Goal: Task Accomplishment & Management: Manage account settings

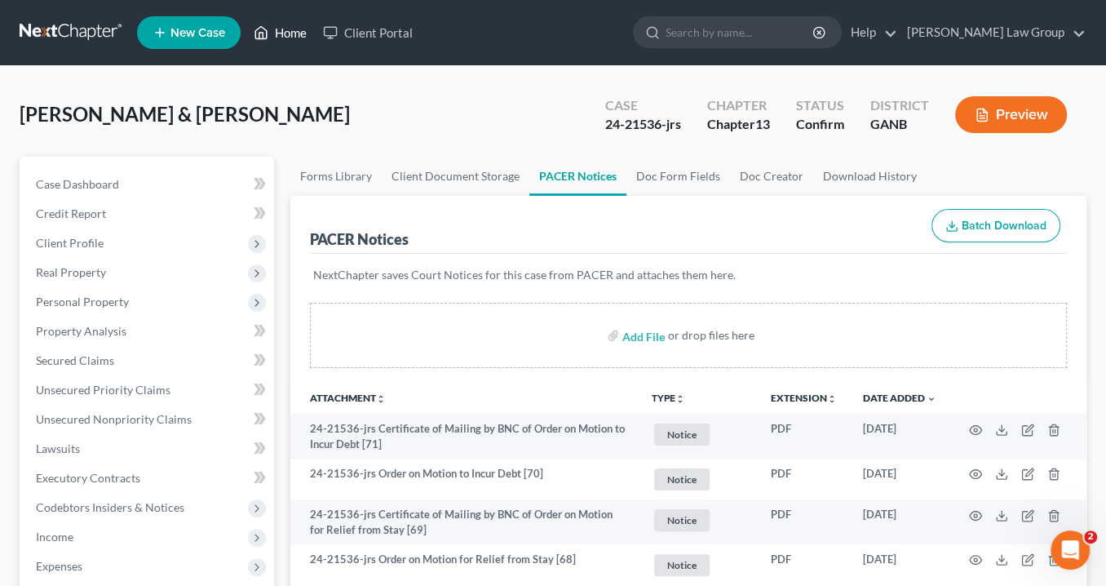
click at [297, 32] on link "Home" at bounding box center [280, 32] width 69 height 29
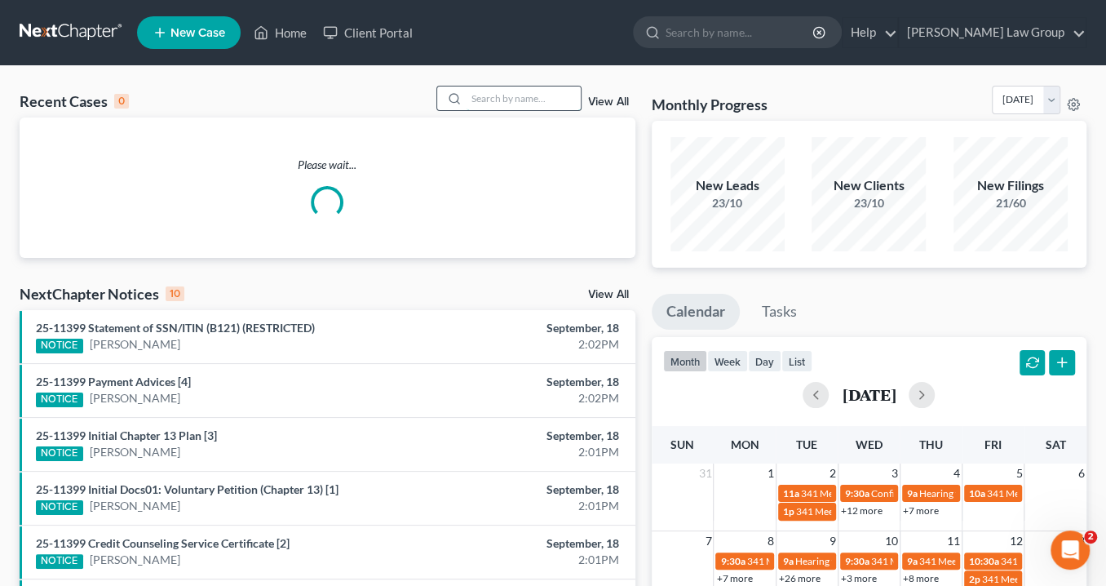
click at [475, 104] on input "search" at bounding box center [524, 98] width 114 height 24
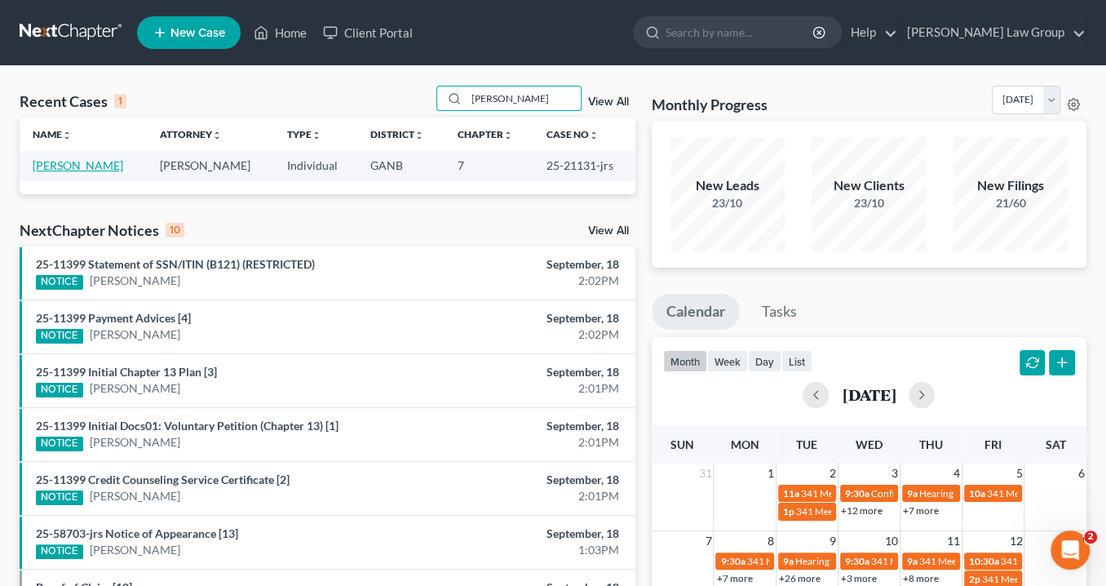
type input "[PERSON_NAME]"
click at [75, 169] on link "[PERSON_NAME]" at bounding box center [78, 165] width 91 height 14
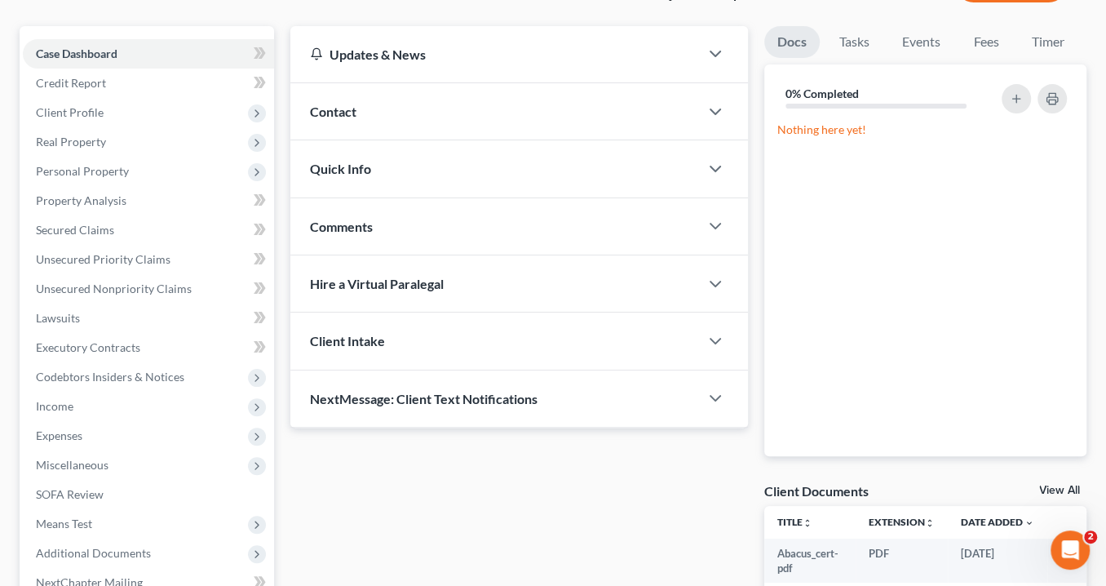
scroll to position [308, 0]
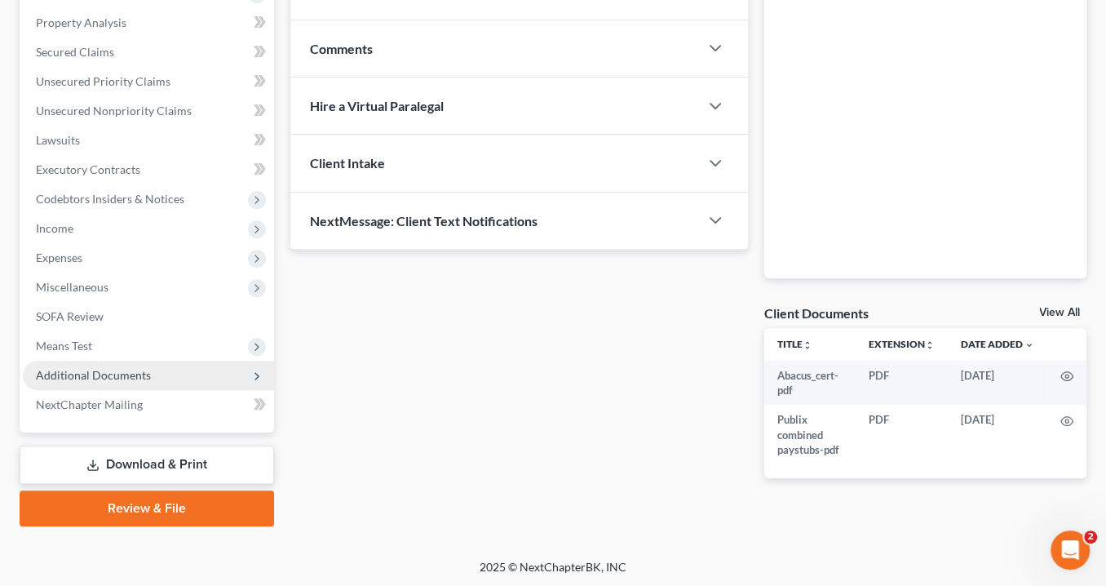
click at [166, 373] on span "Additional Documents" at bounding box center [148, 375] width 251 height 29
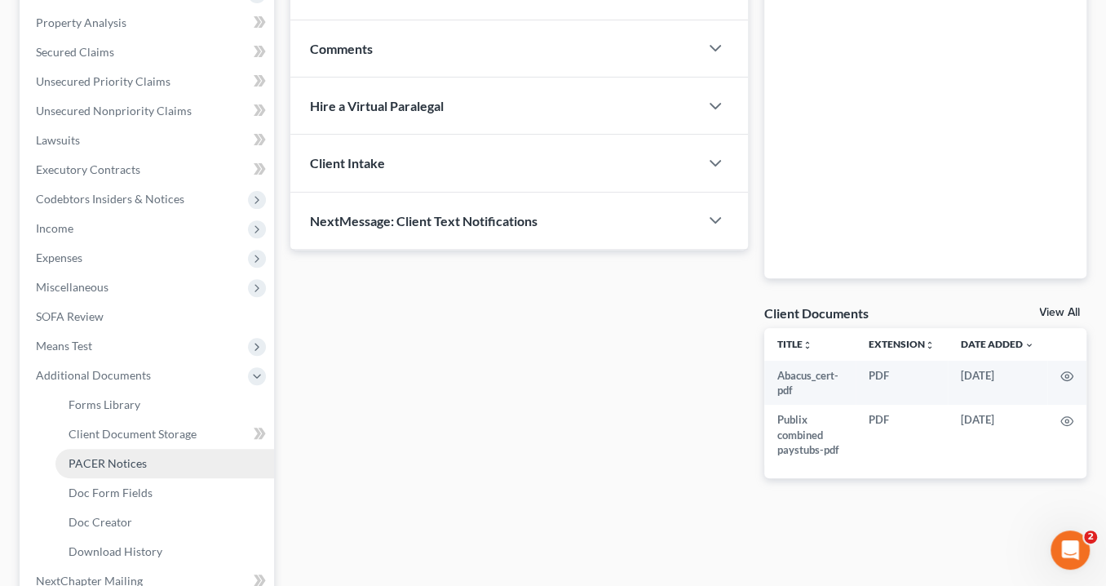
click at [154, 458] on link "PACER Notices" at bounding box center [164, 463] width 219 height 29
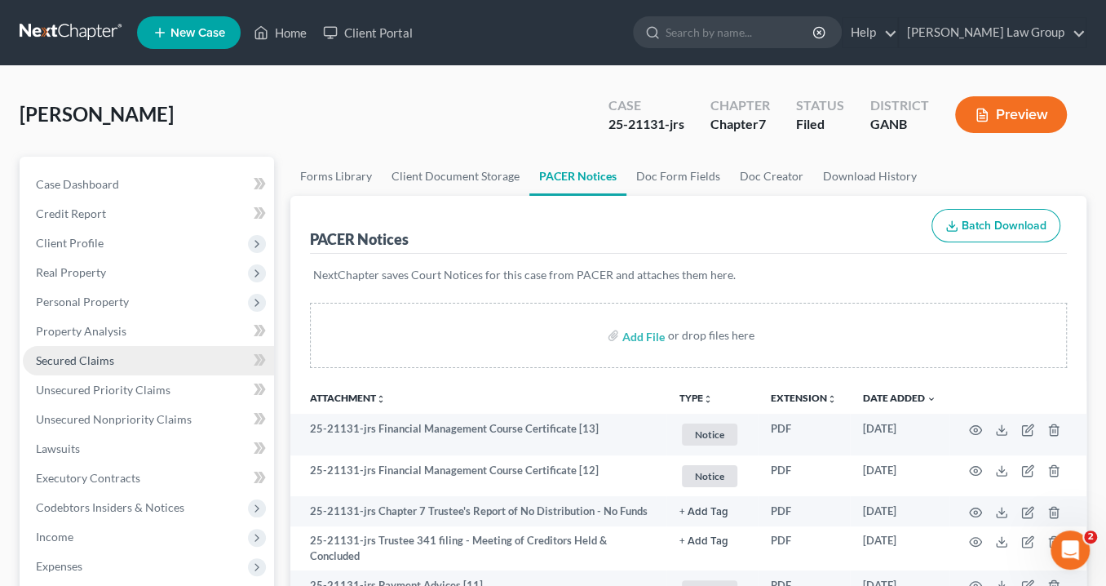
click at [92, 358] on span "Secured Claims" at bounding box center [75, 360] width 78 height 14
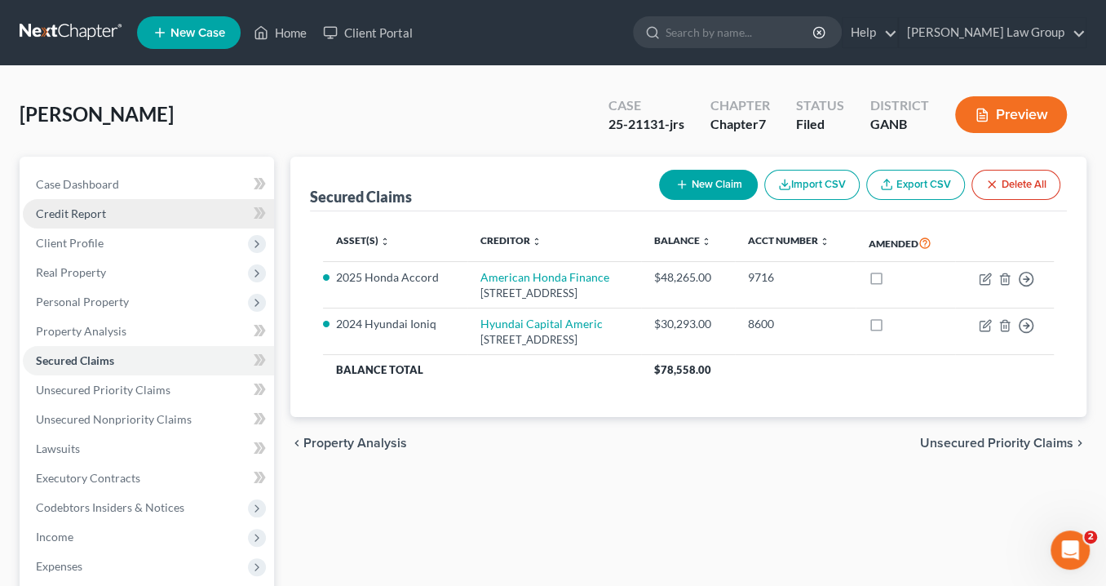
click at [91, 212] on span "Credit Report" at bounding box center [71, 213] width 70 height 14
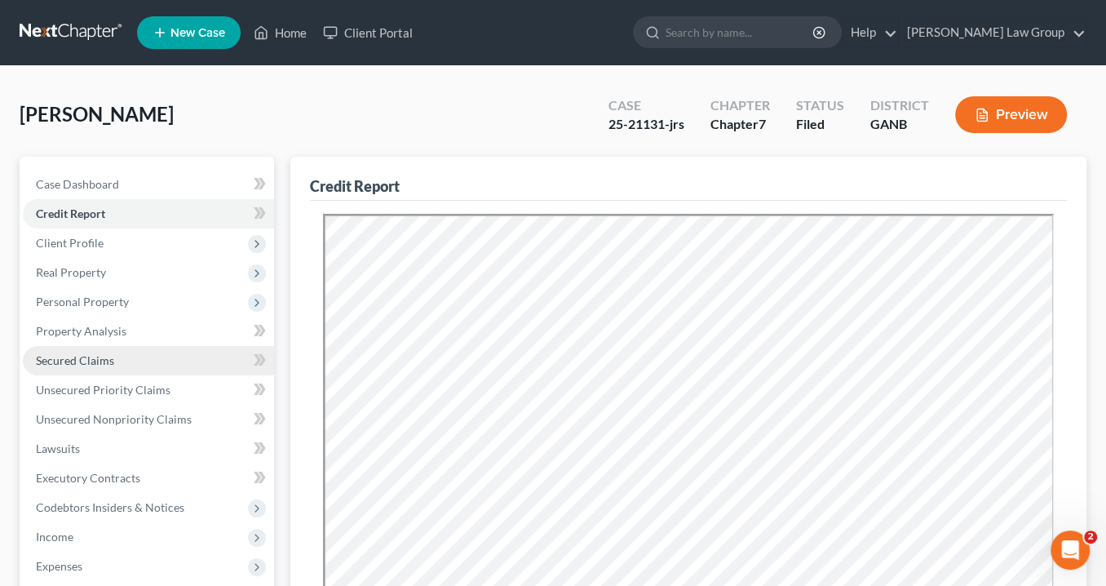
click at [94, 363] on span "Secured Claims" at bounding box center [75, 360] width 78 height 14
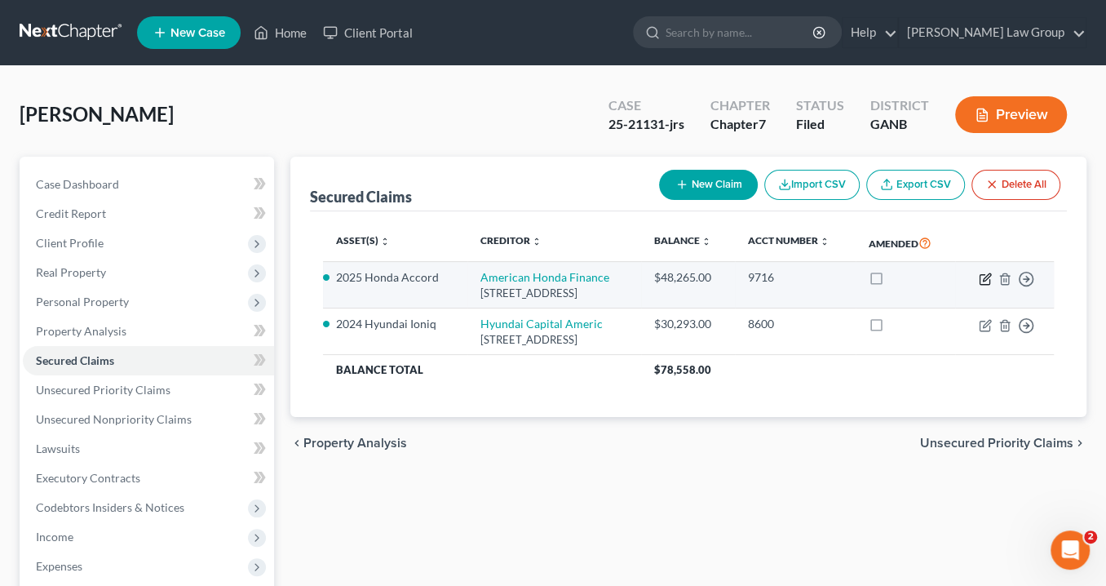
click at [985, 286] on icon "button" at bounding box center [985, 279] width 13 height 13
select select "10"
select select "2"
select select "0"
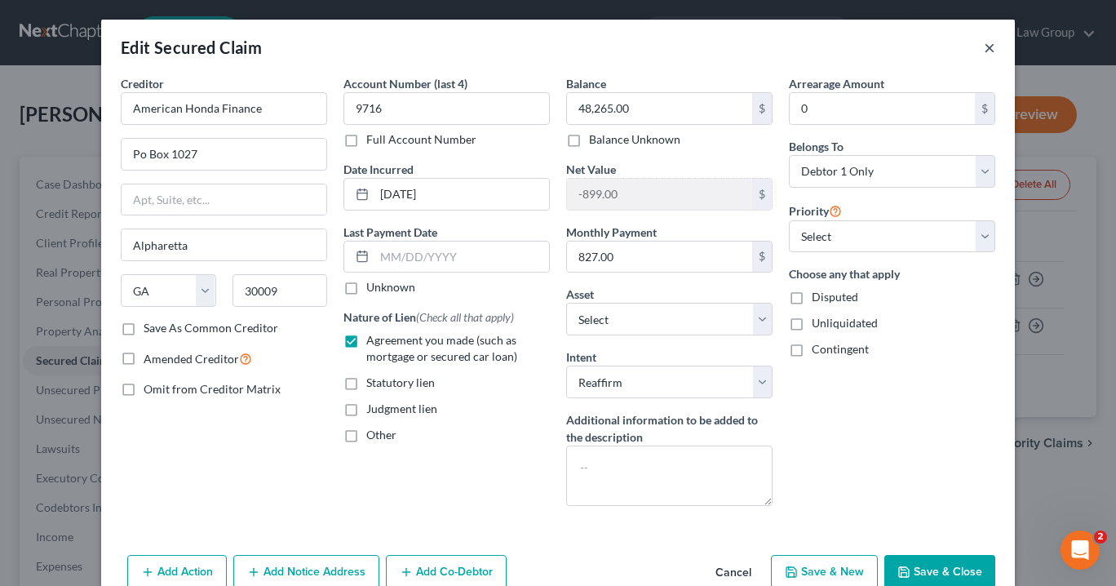
click at [986, 47] on button "×" at bounding box center [989, 48] width 11 height 20
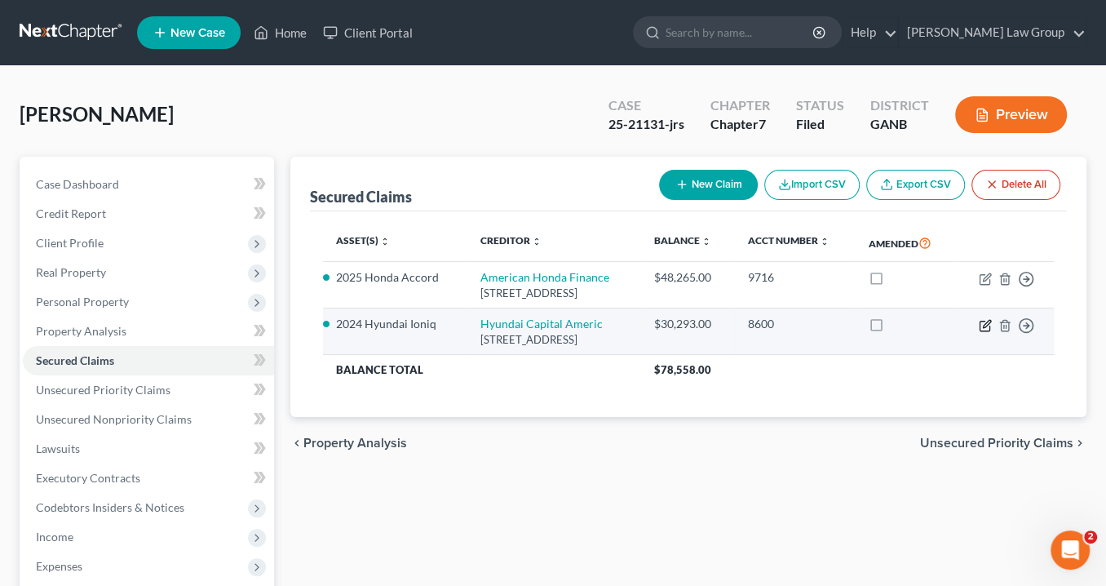
click at [987, 332] on icon "button" at bounding box center [985, 325] width 13 height 13
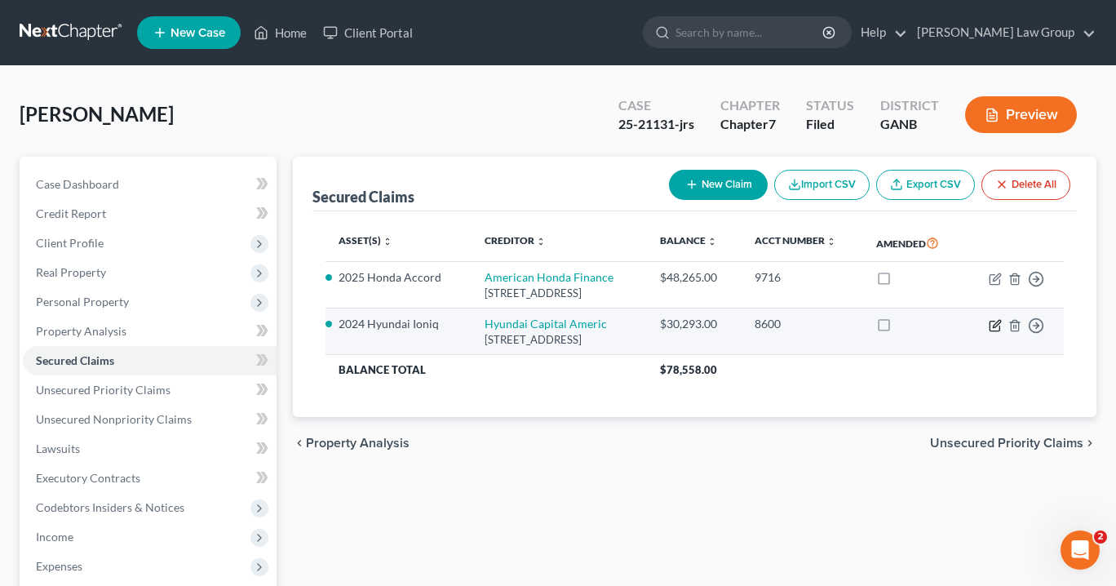
select select "4"
select select "12"
select select "2"
select select "0"
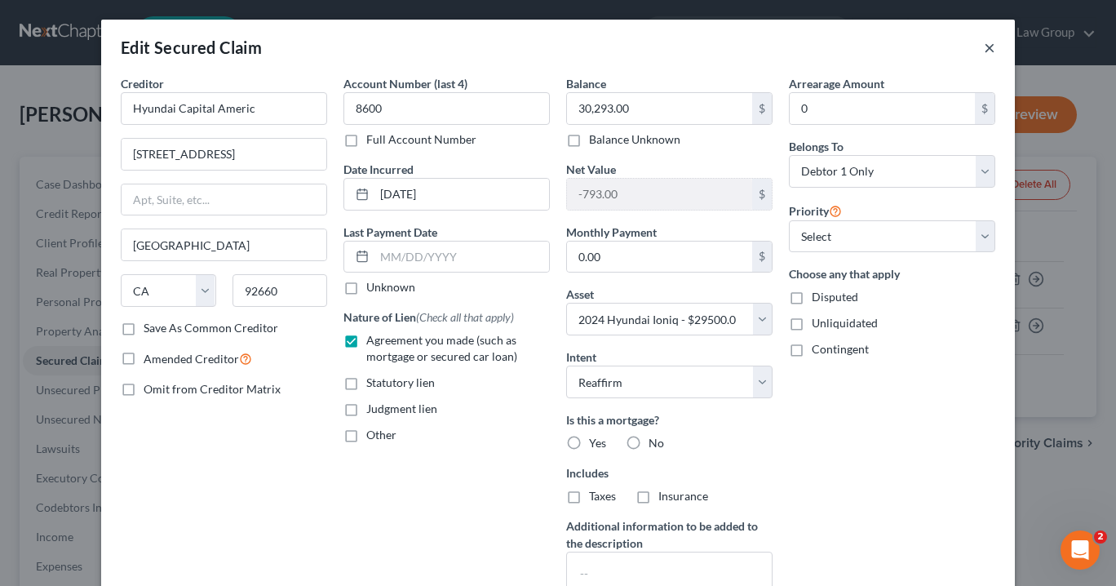
click at [986, 45] on button "×" at bounding box center [989, 48] width 11 height 20
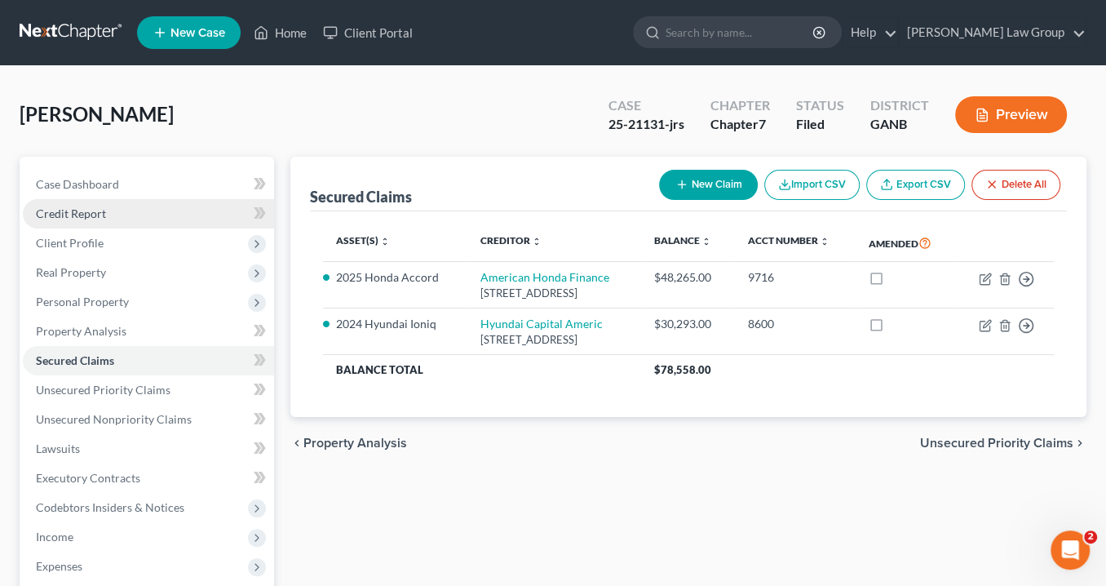
click at [78, 199] on link "Credit Report" at bounding box center [148, 213] width 251 height 29
click at [78, 210] on span "Credit Report" at bounding box center [71, 213] width 70 height 14
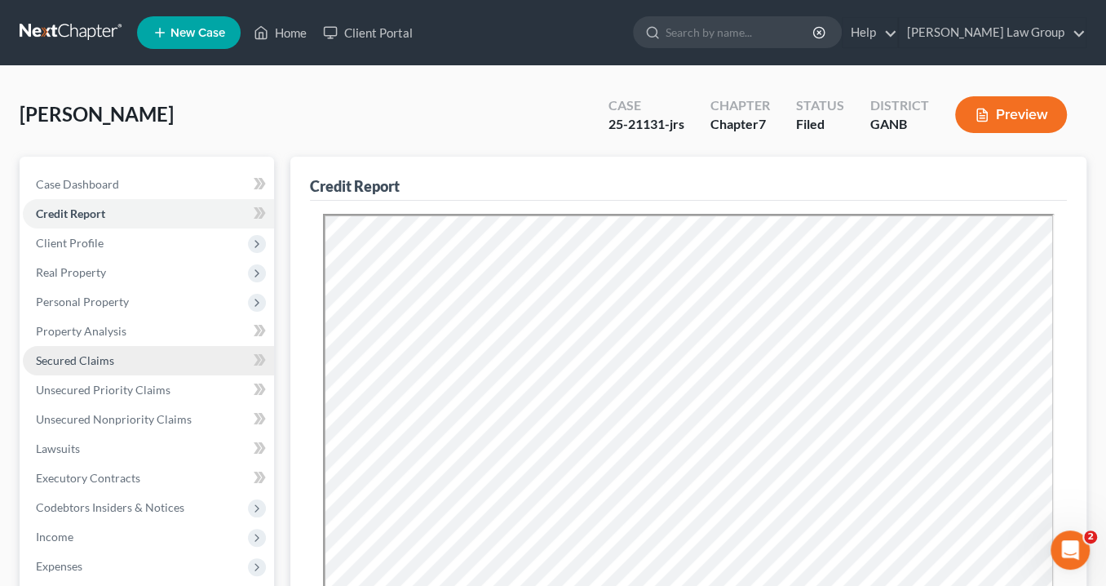
click at [82, 359] on span "Secured Claims" at bounding box center [75, 360] width 78 height 14
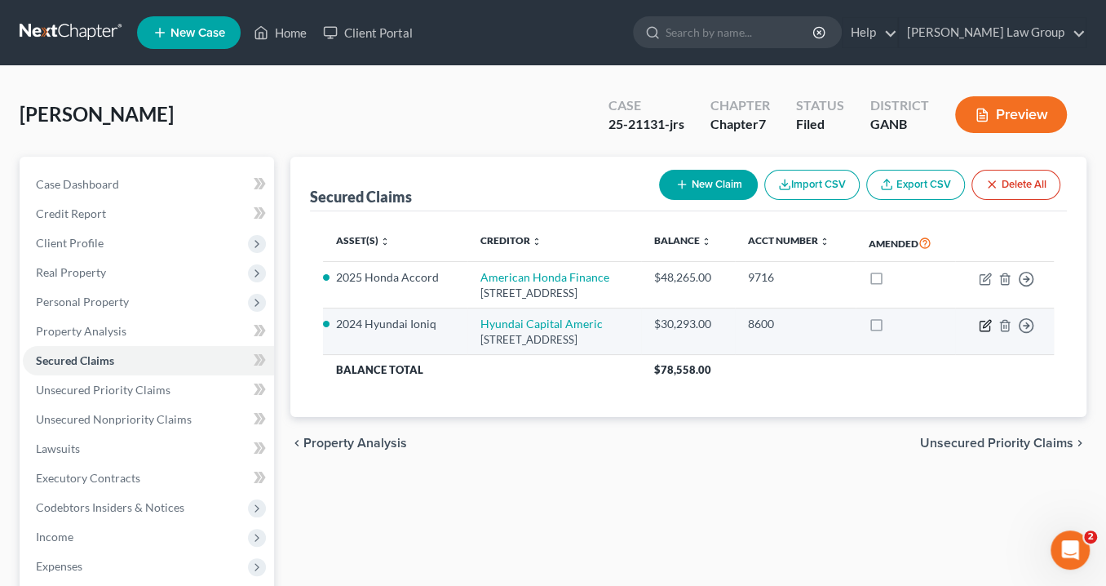
click at [986, 327] on icon "button" at bounding box center [986, 323] width 7 height 7
select select "4"
select select "12"
select select "2"
select select "0"
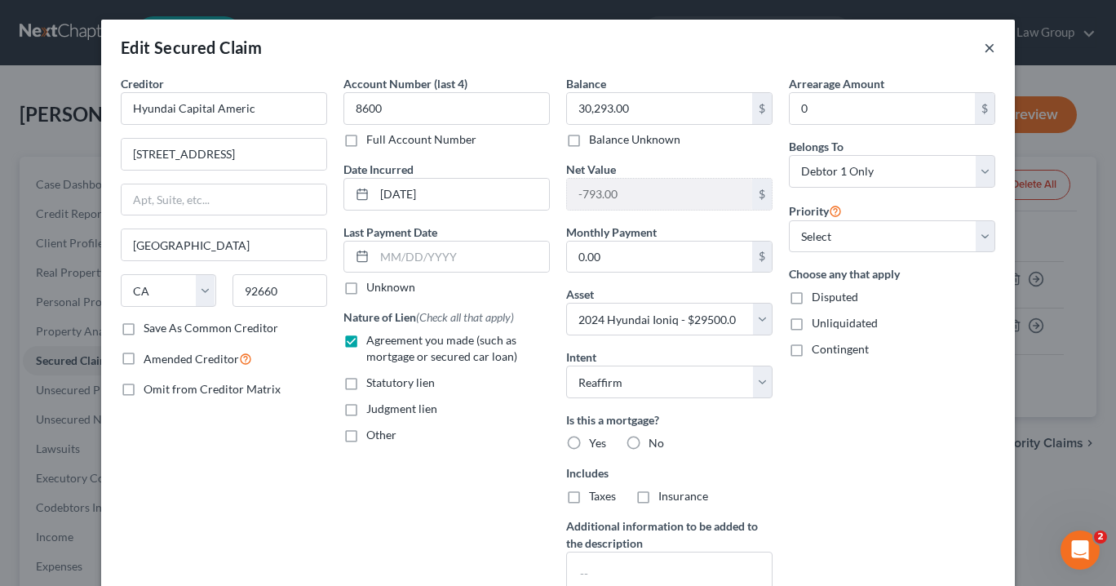
click at [987, 47] on button "×" at bounding box center [989, 48] width 11 height 20
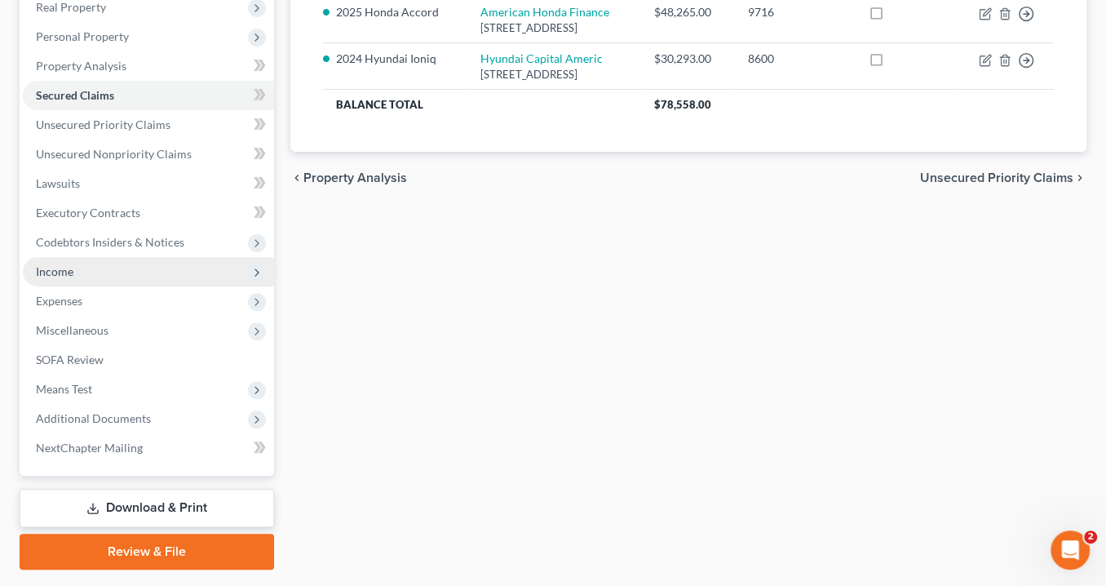
scroll to position [308, 0]
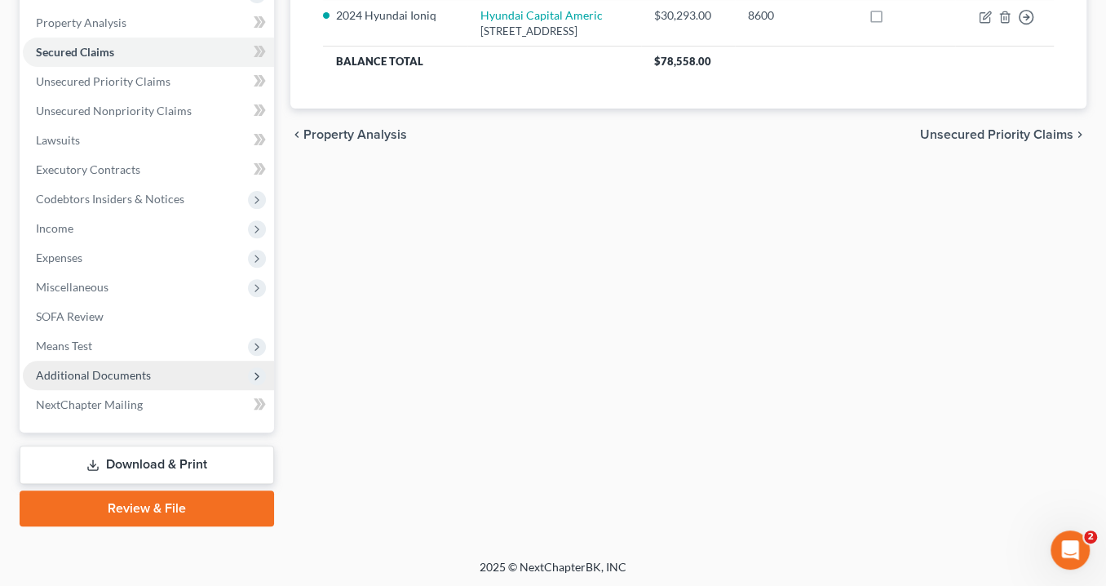
click at [150, 373] on span "Additional Documents" at bounding box center [148, 375] width 251 height 29
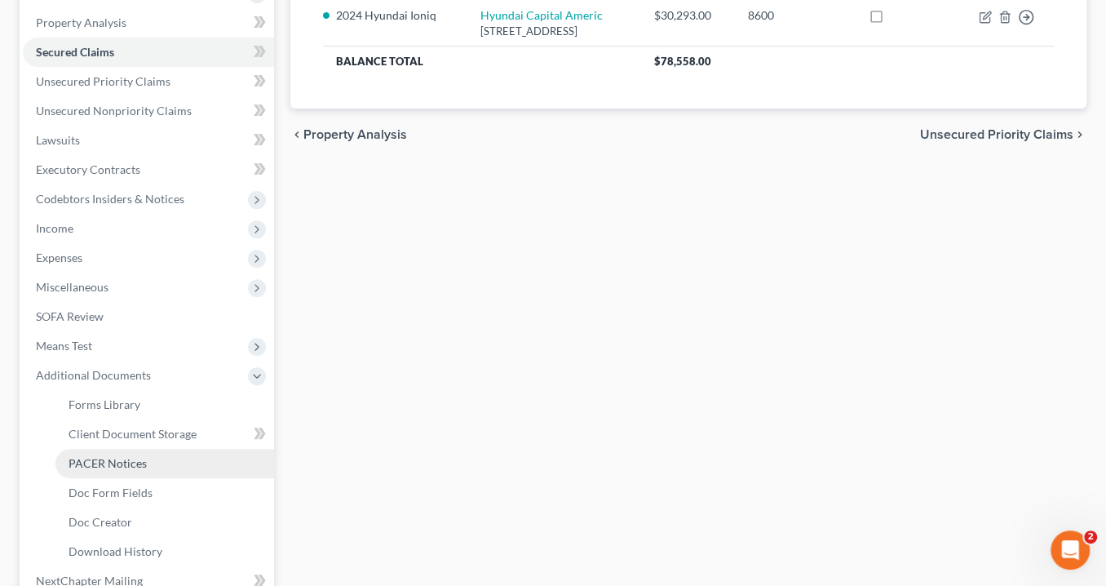
click at [175, 461] on link "PACER Notices" at bounding box center [164, 463] width 219 height 29
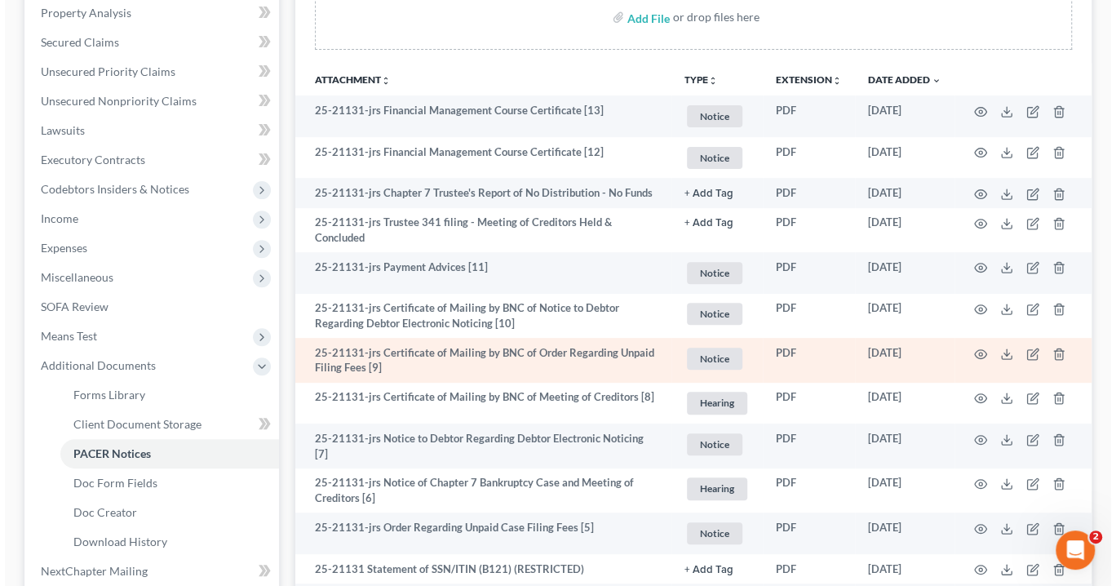
scroll to position [481, 0]
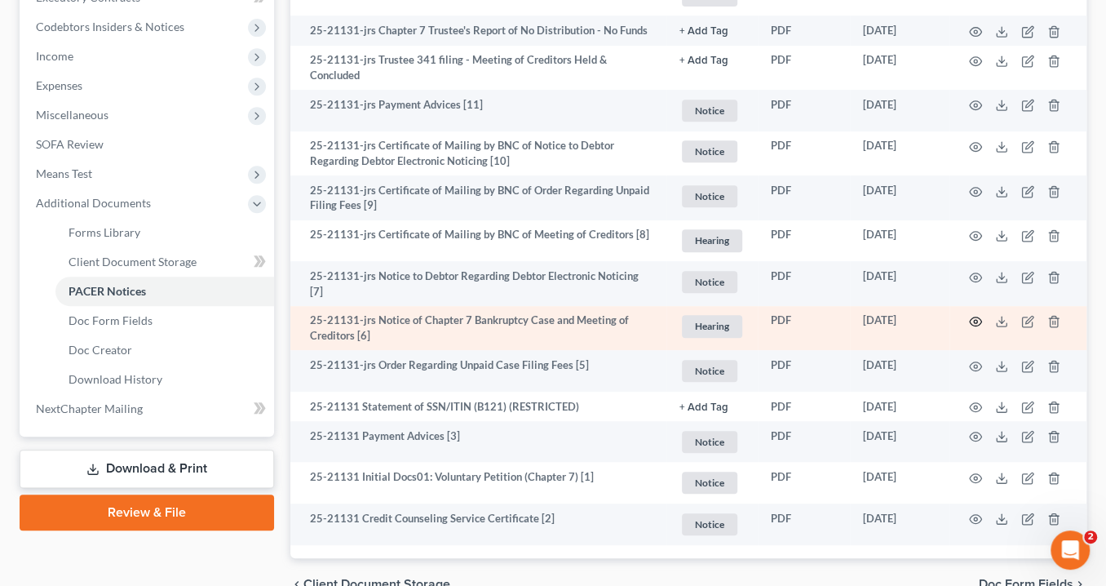
click at [973, 315] on icon "button" at bounding box center [975, 321] width 13 height 13
